Goal: Task Accomplishment & Management: Manage account settings

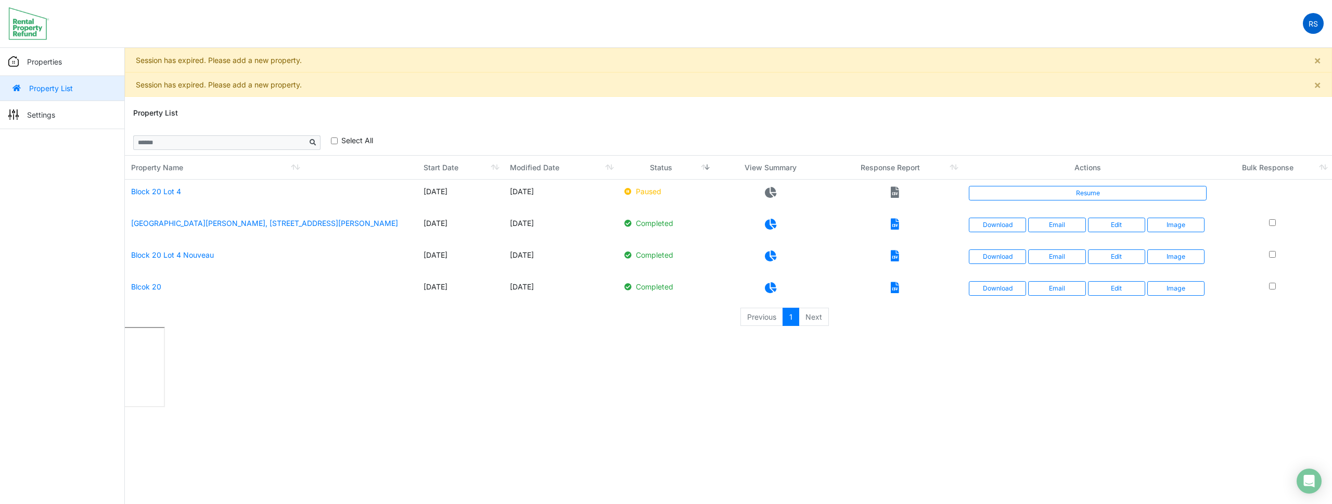
click at [1314, 30] on link "RS" at bounding box center [1313, 23] width 21 height 21
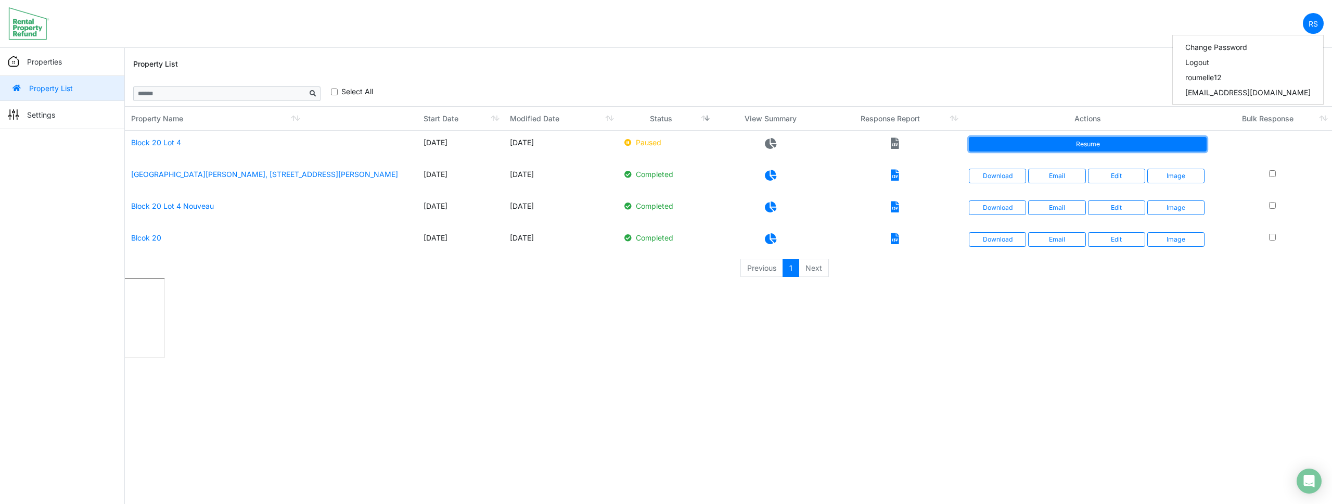
click at [1100, 145] on link "Resume" at bounding box center [1088, 144] width 238 height 15
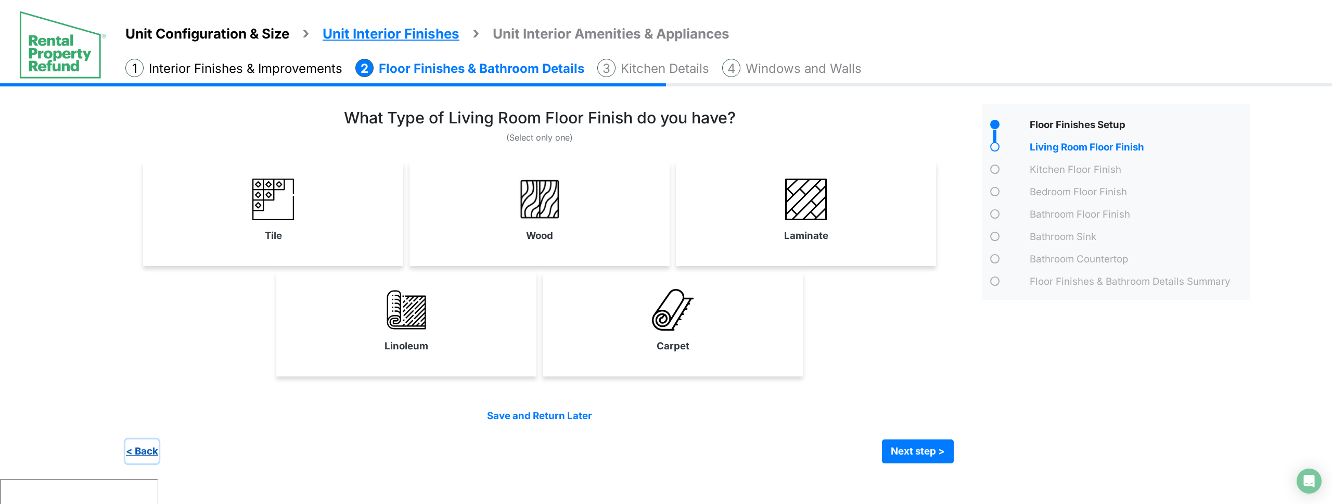
click at [139, 445] on button "< Back" at bounding box center [141, 451] width 33 height 24
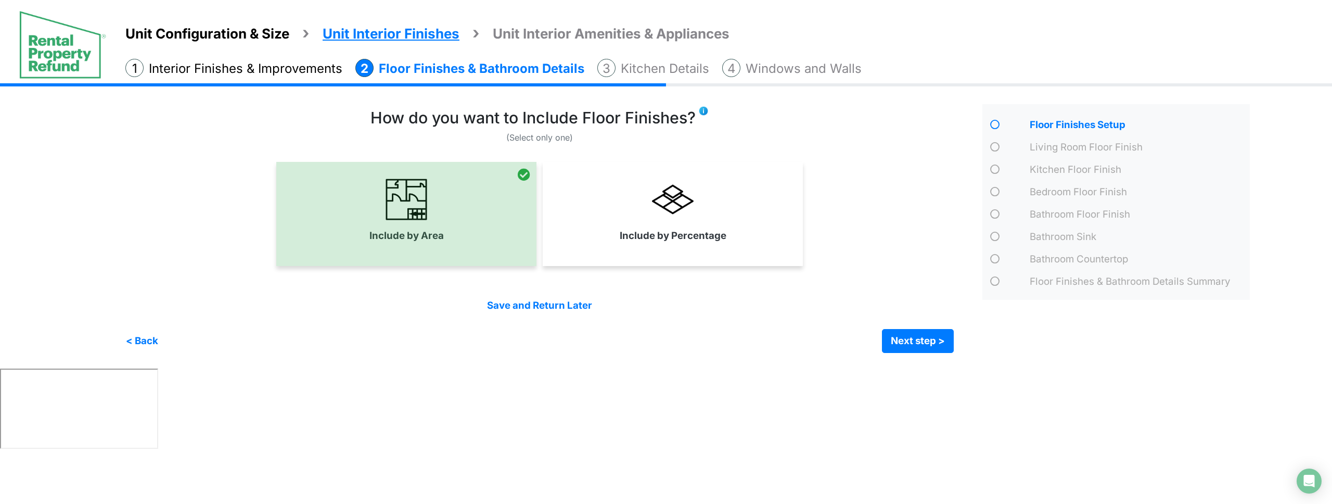
click at [59, 55] on img at bounding box center [63, 44] width 88 height 69
click at [55, 62] on img at bounding box center [63, 44] width 88 height 69
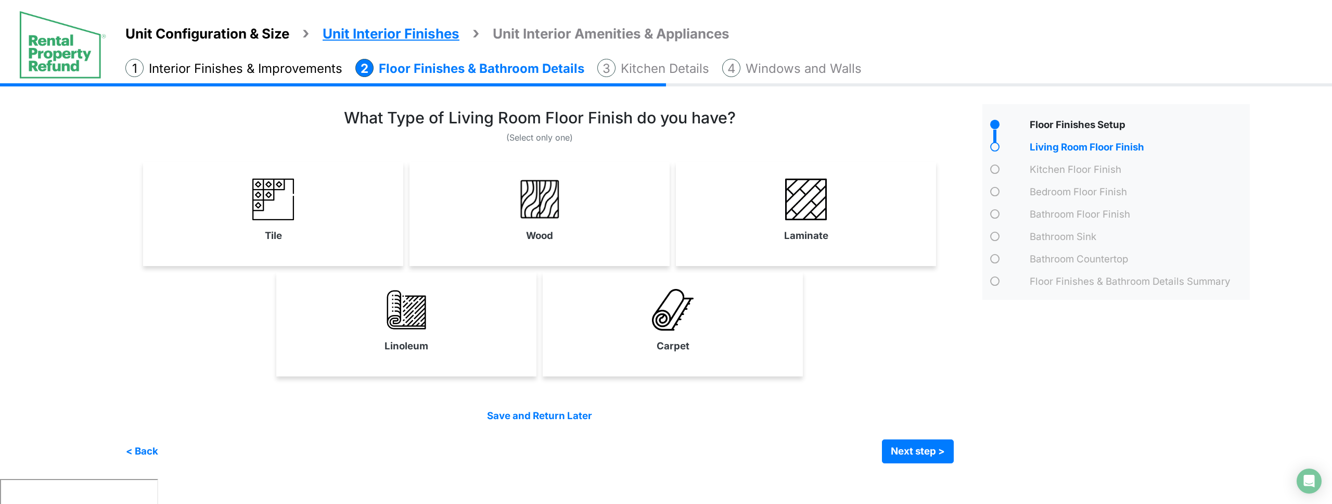
click at [54, 49] on img at bounding box center [63, 44] width 88 height 69
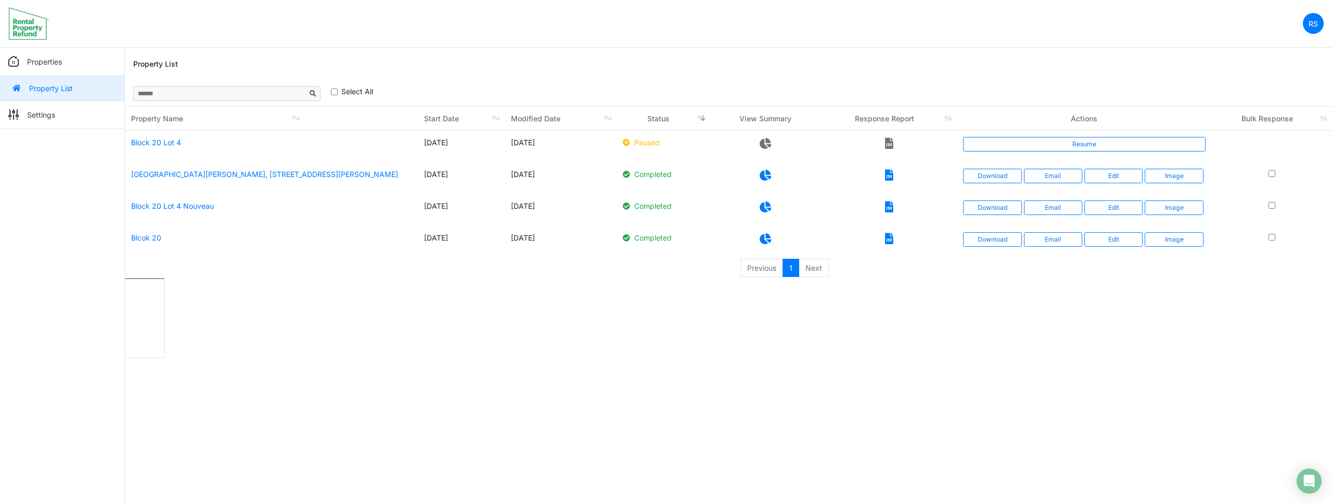
click at [25, 24] on img at bounding box center [28, 23] width 41 height 33
